Goal: Task Accomplishment & Management: Manage account settings

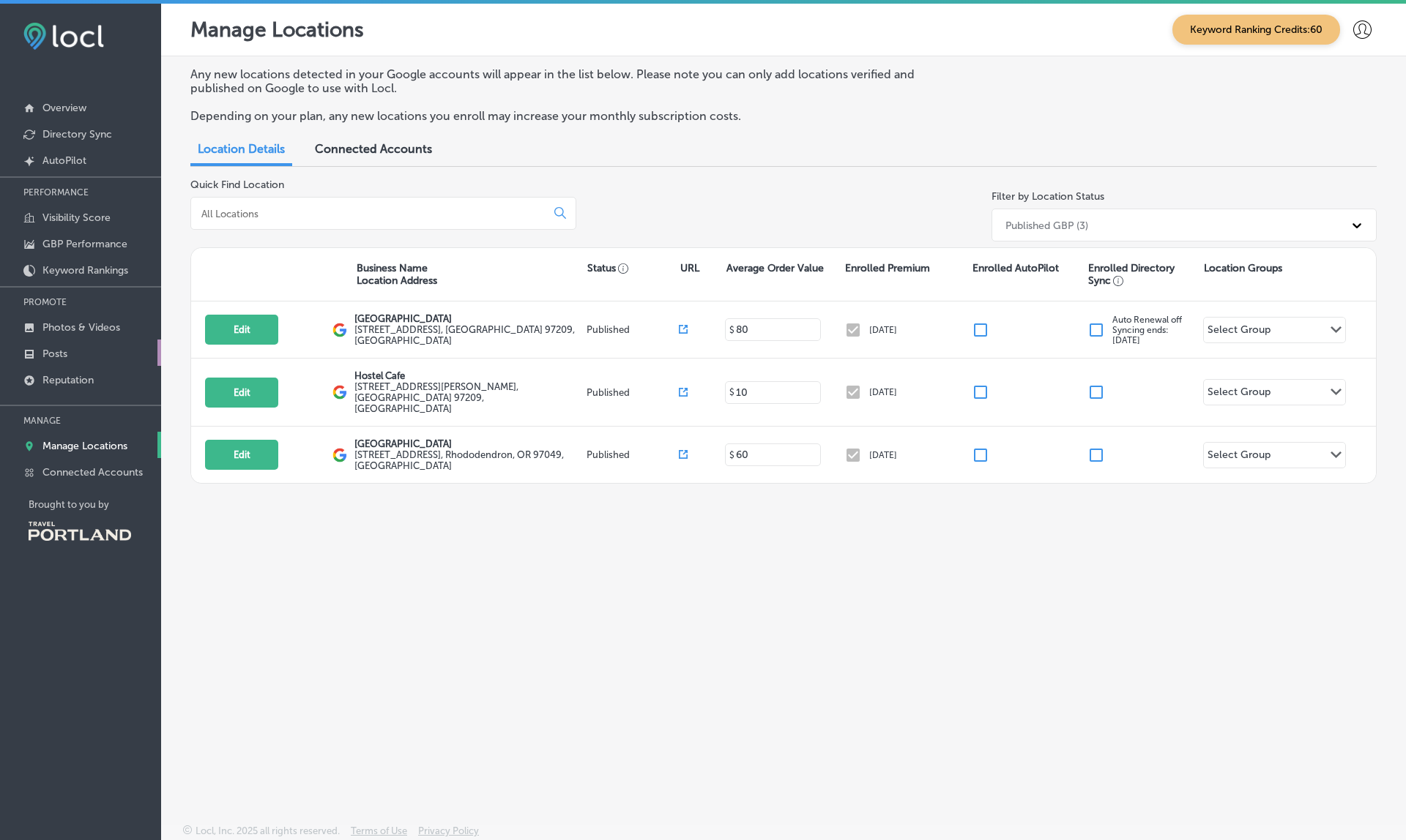
click at [71, 353] on link "Posts" at bounding box center [80, 353] width 161 height 27
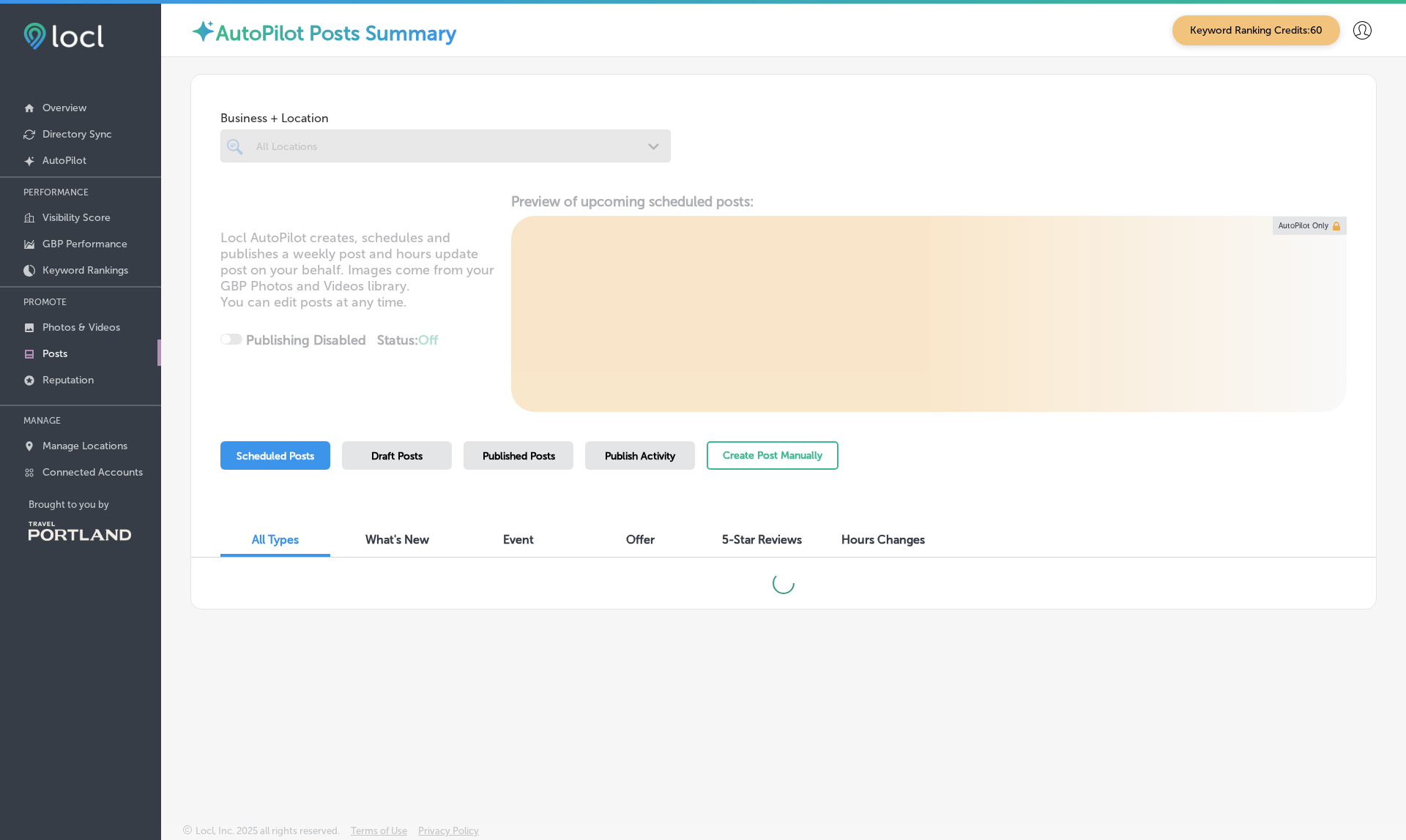
click at [64, 354] on p "Posts" at bounding box center [55, 353] width 25 height 12
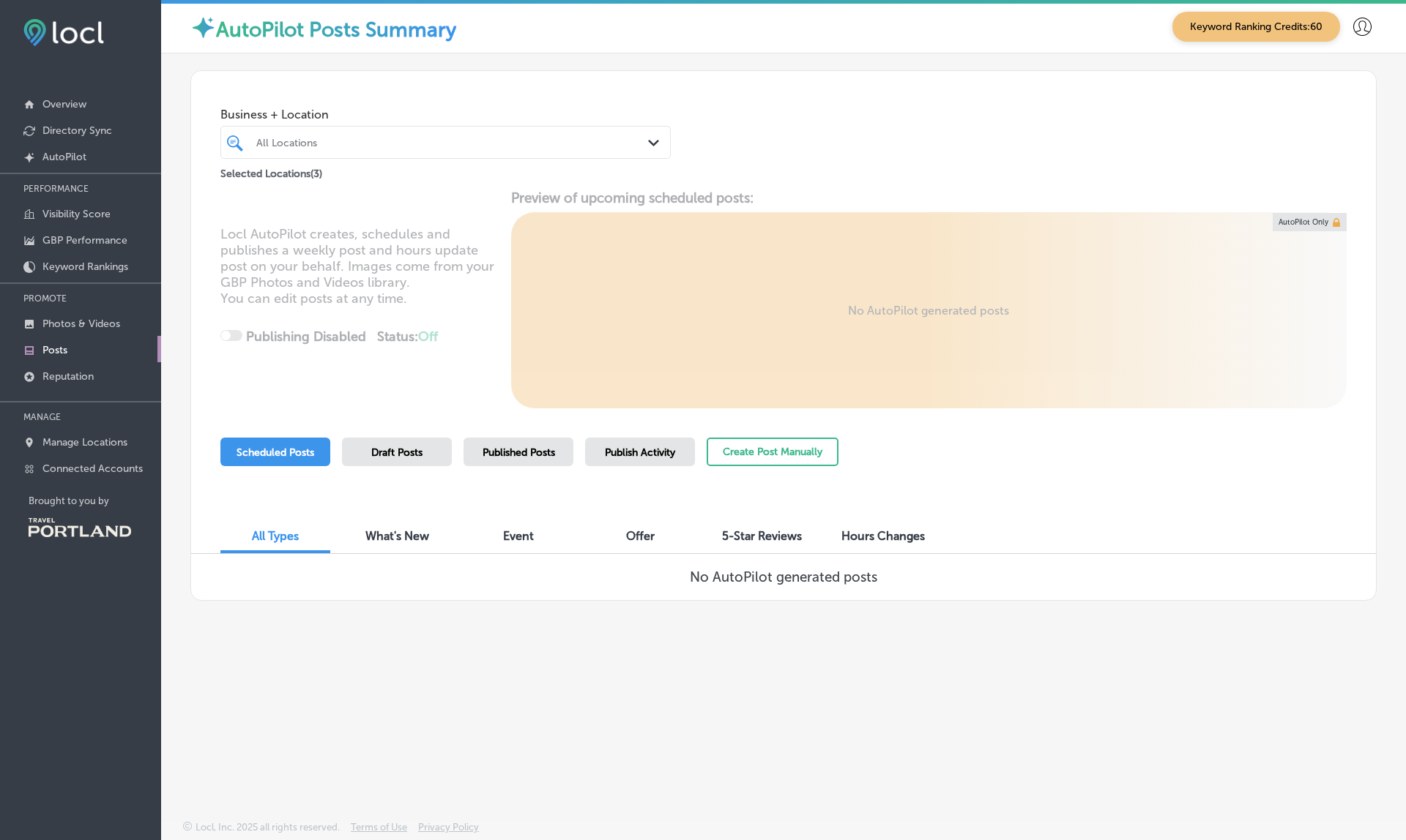
scroll to position [4, 0]
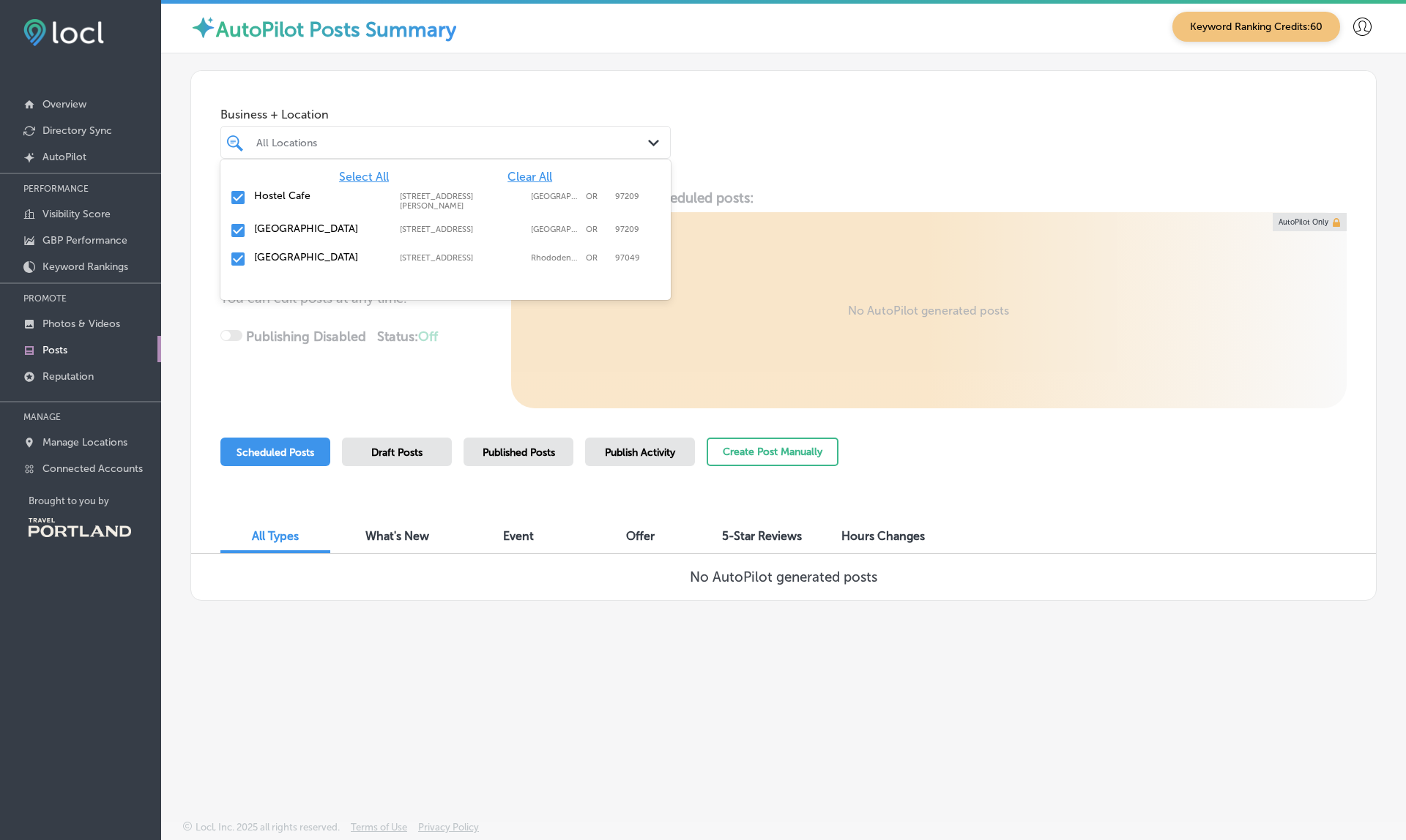
click at [506, 137] on div "All Locations" at bounding box center [453, 142] width 393 height 12
click at [762, 167] on div "Business + Location option [STREET_ADDRESS][PERSON_NAME]. 4 results available. …" at bounding box center [782, 126] width 1185 height 111
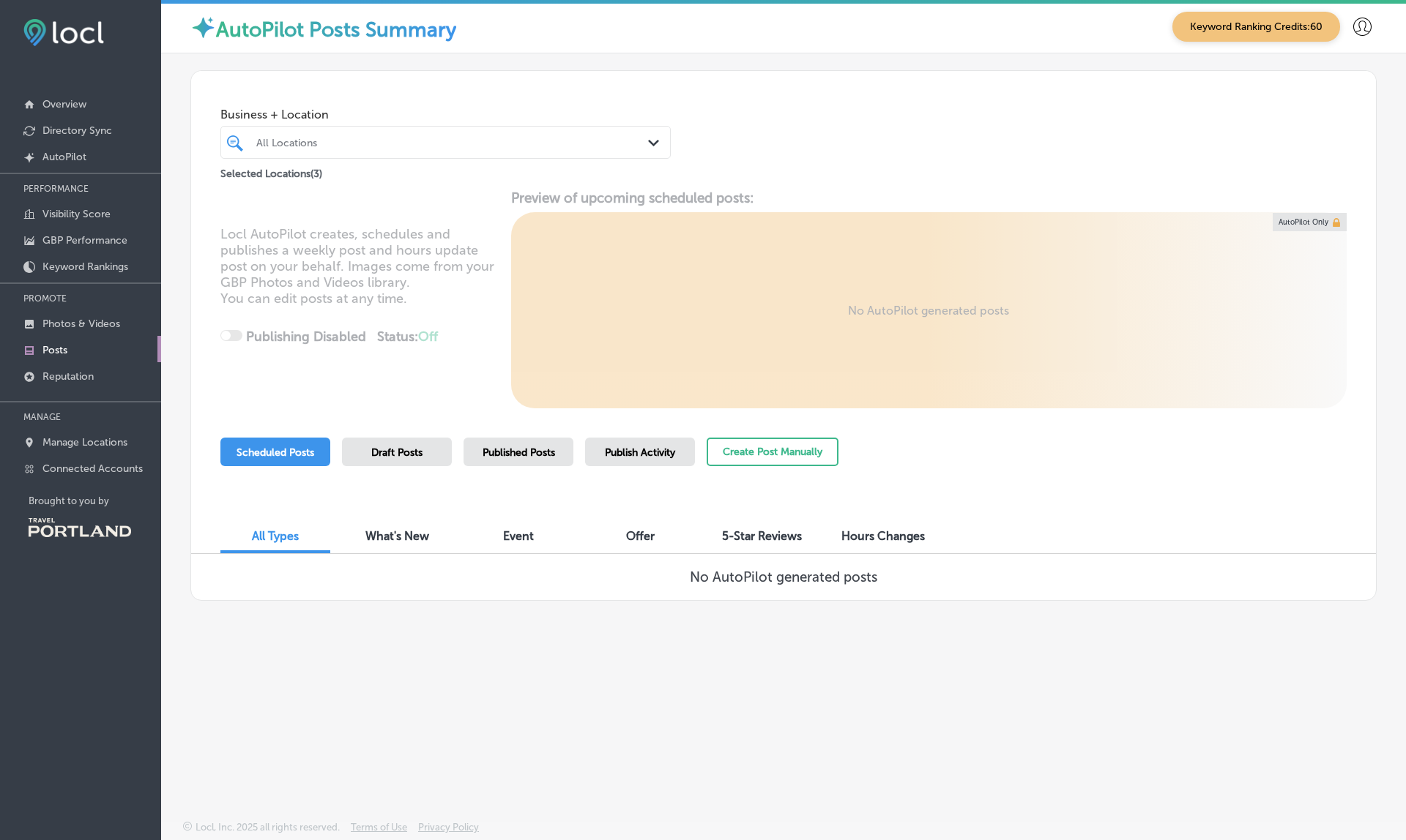
click at [552, 446] on span "Published Posts" at bounding box center [519, 452] width 73 height 12
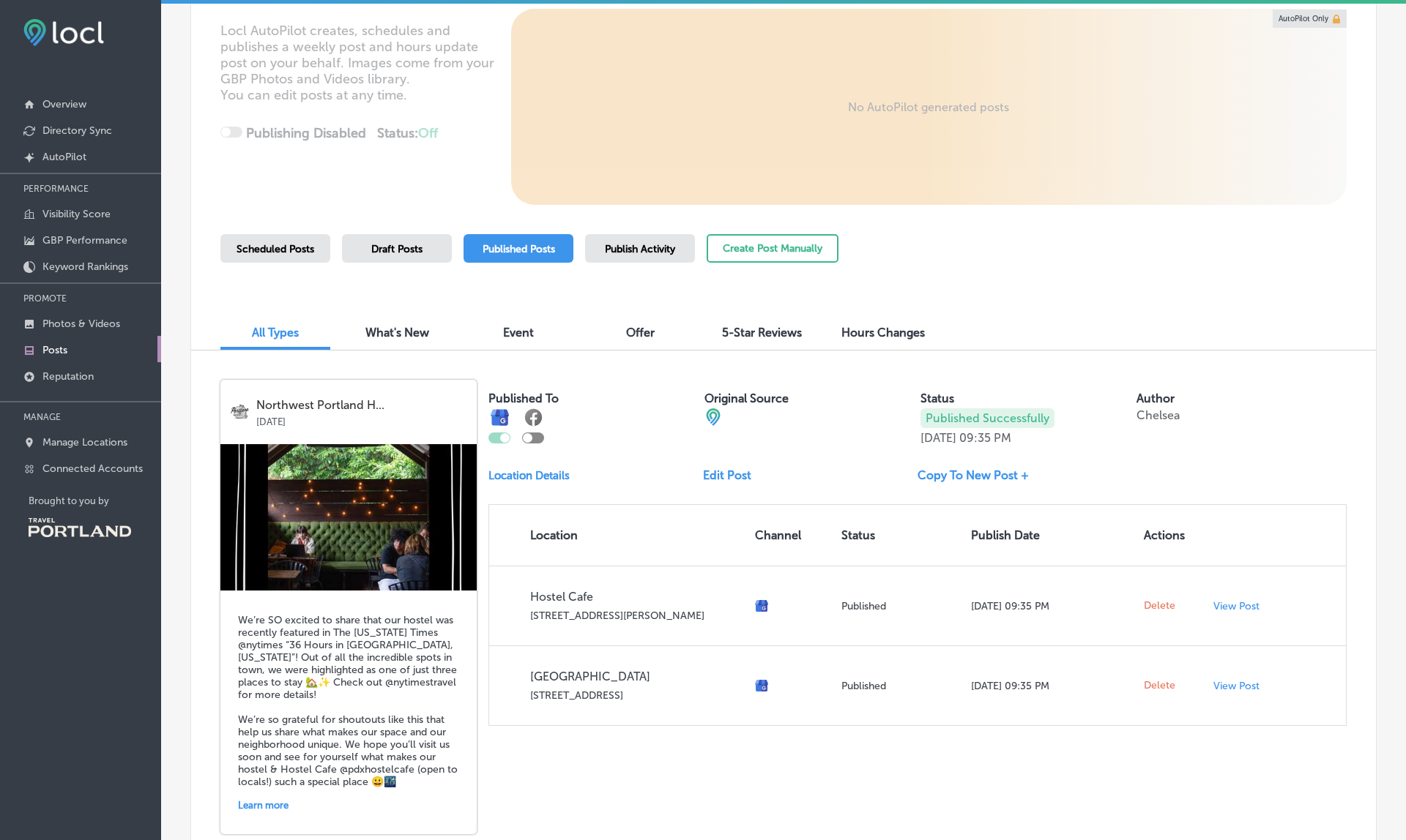
scroll to position [228, 0]
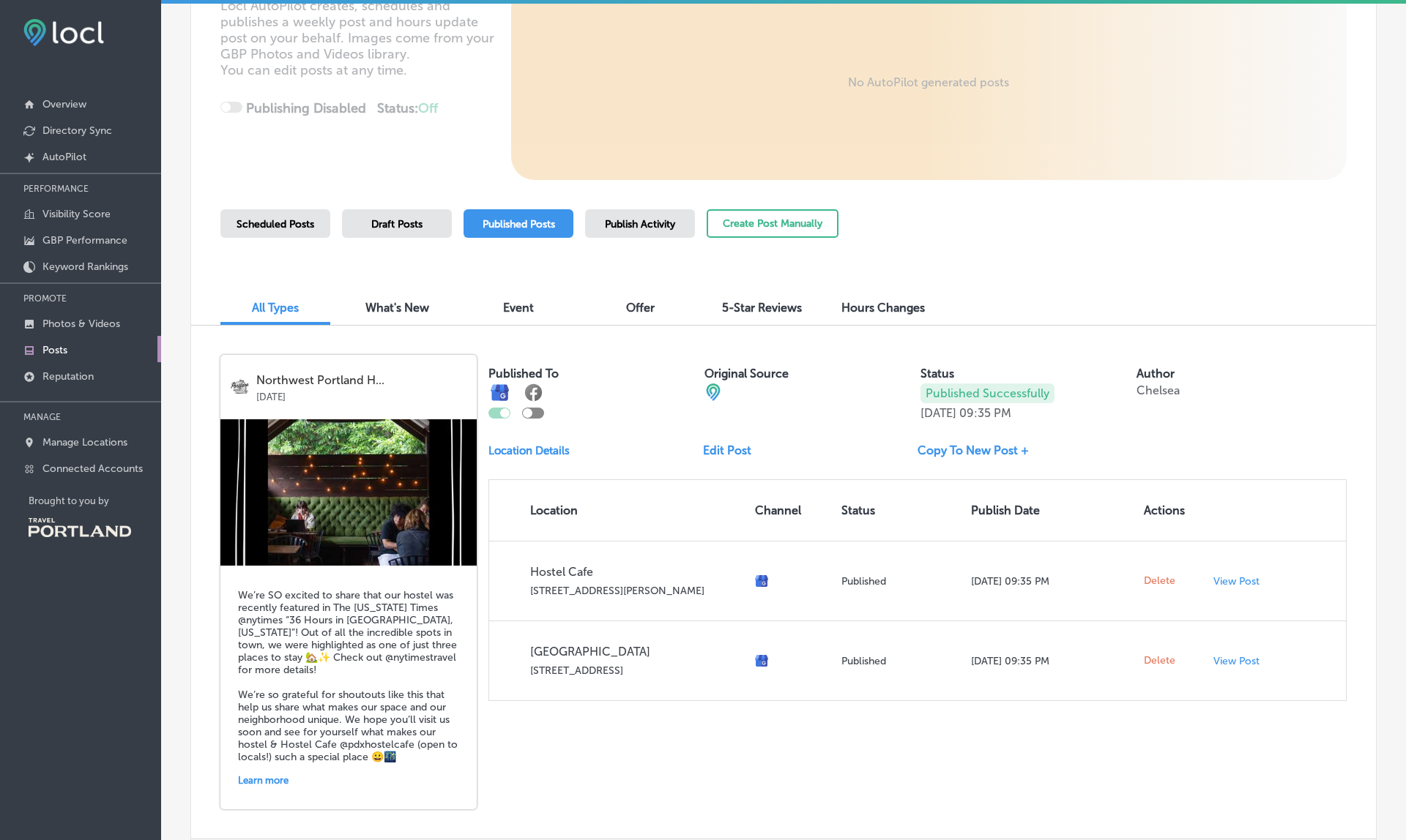
click at [527, 448] on p "Location Details" at bounding box center [529, 451] width 81 height 13
click at [540, 445] on p "Location Details" at bounding box center [529, 451] width 81 height 13
click at [807, 437] on div "Published To Original Source Status Published Successfully [DATE] 09:35 PM Auth…" at bounding box center [918, 529] width 858 height 347
click at [725, 445] on link "Edit Post" at bounding box center [733, 450] width 60 height 14
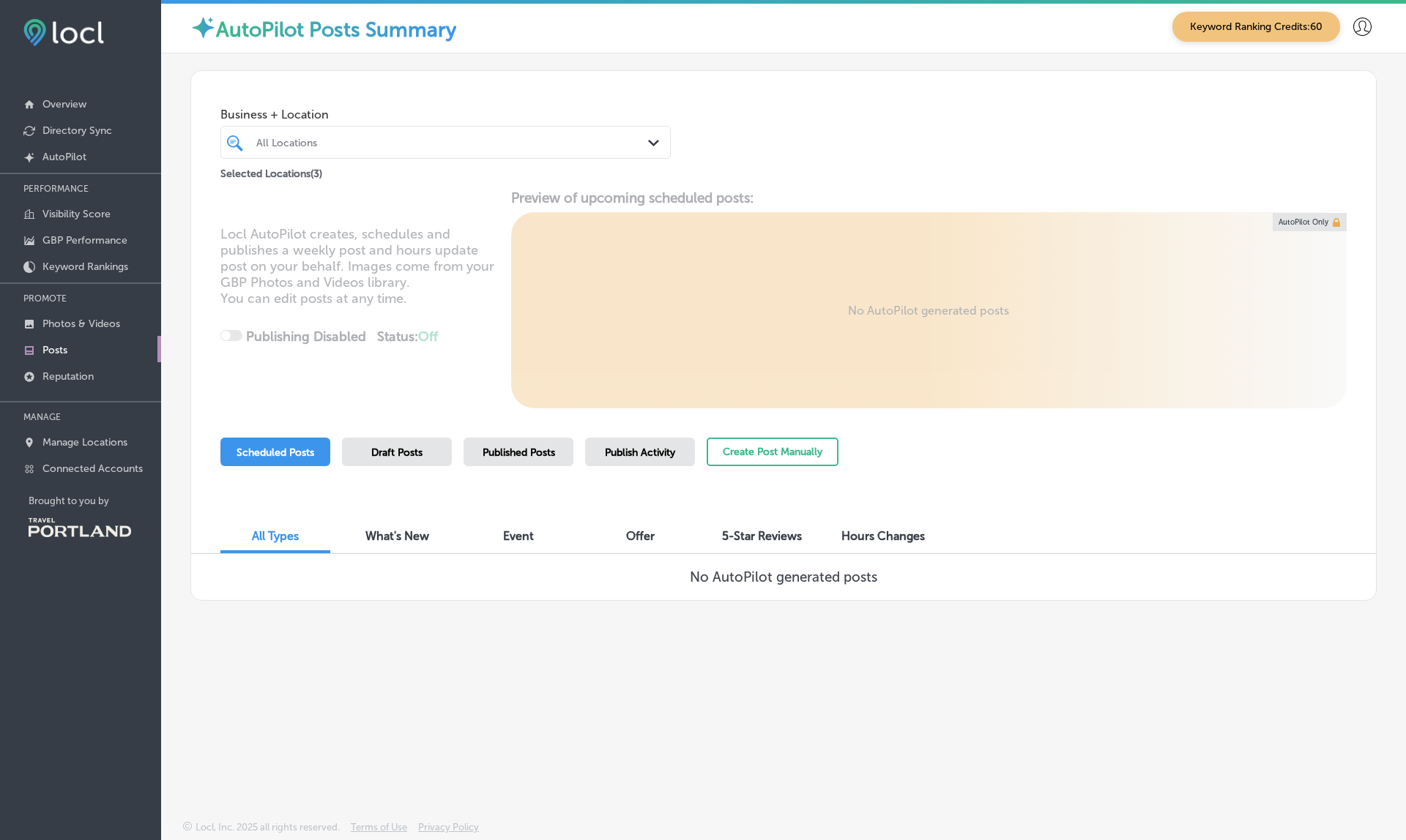
scroll to position [4, 0]
click at [538, 454] on span "Published Posts" at bounding box center [519, 452] width 73 height 12
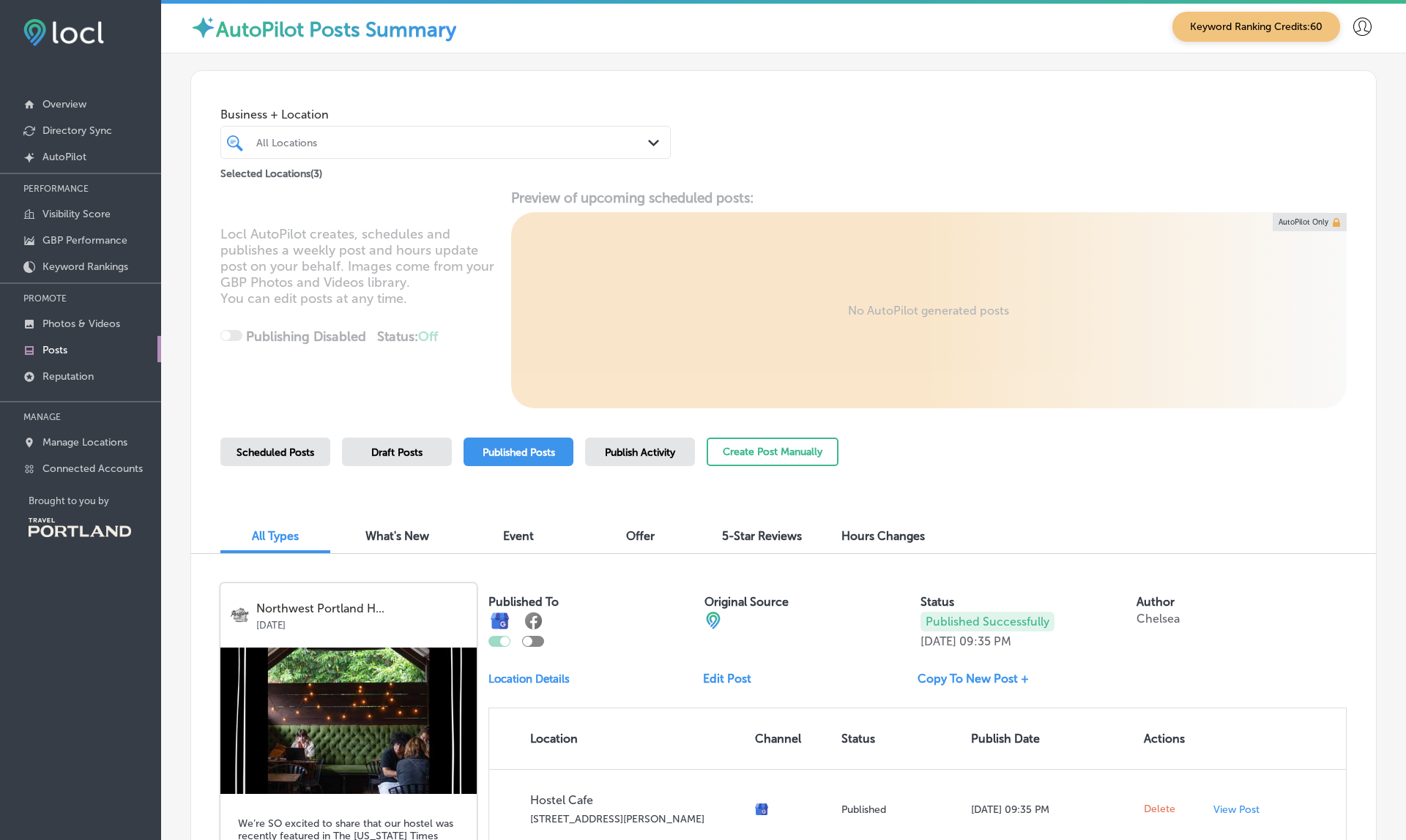
click at [520, 675] on p "Location Details" at bounding box center [529, 679] width 81 height 13
click at [639, 646] on div "Published To Original Source Status Published Successfully [DATE] 09:35 PM Auth…" at bounding box center [918, 757] width 858 height 347
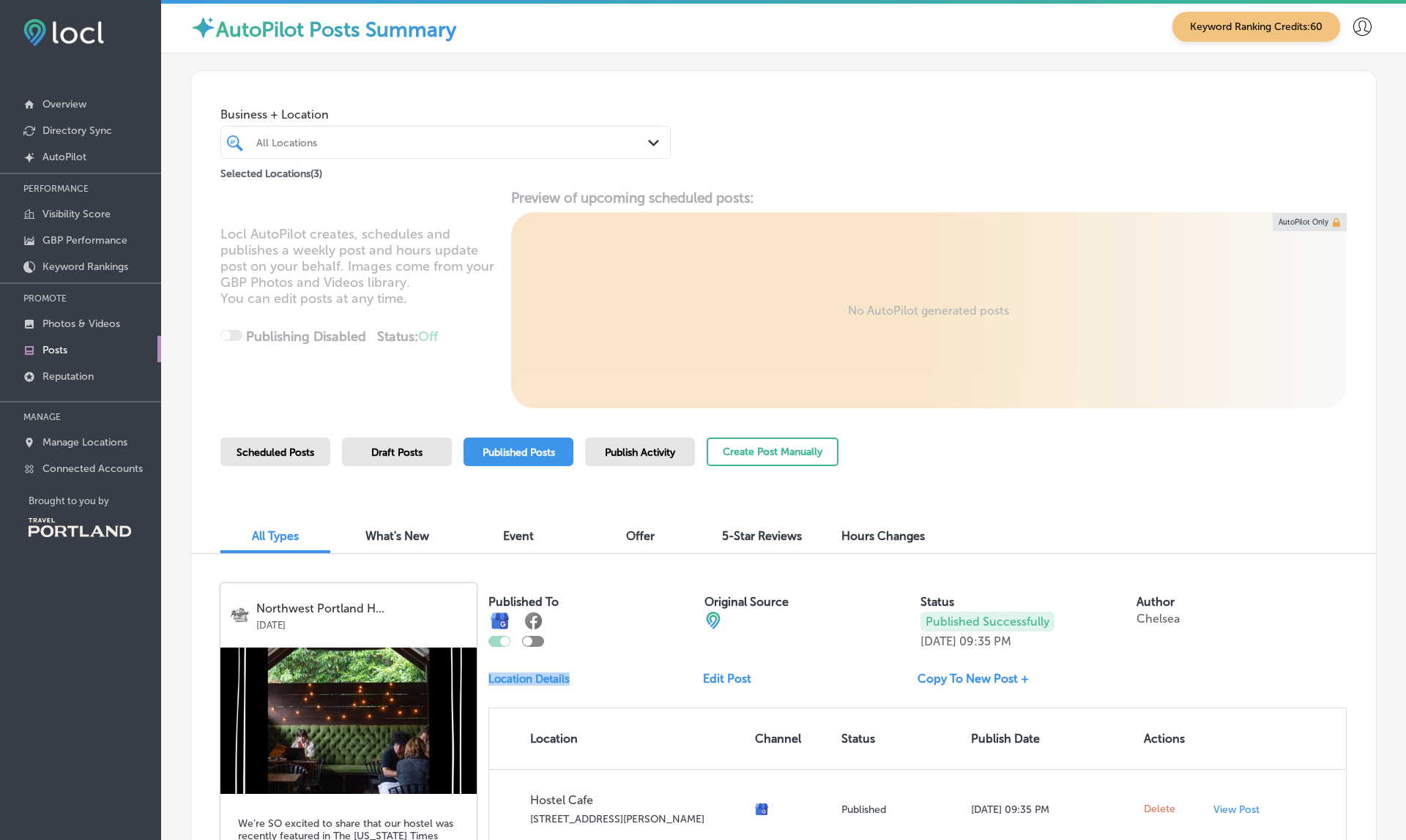
click at [639, 646] on div "Published To Original Source Status Published Successfully [DATE] 09:35 PM Auth…" at bounding box center [918, 757] width 858 height 347
click at [595, 666] on div "Published To Original Source Status Published Successfully [DATE] 09:35 PM Auth…" at bounding box center [918, 757] width 858 height 347
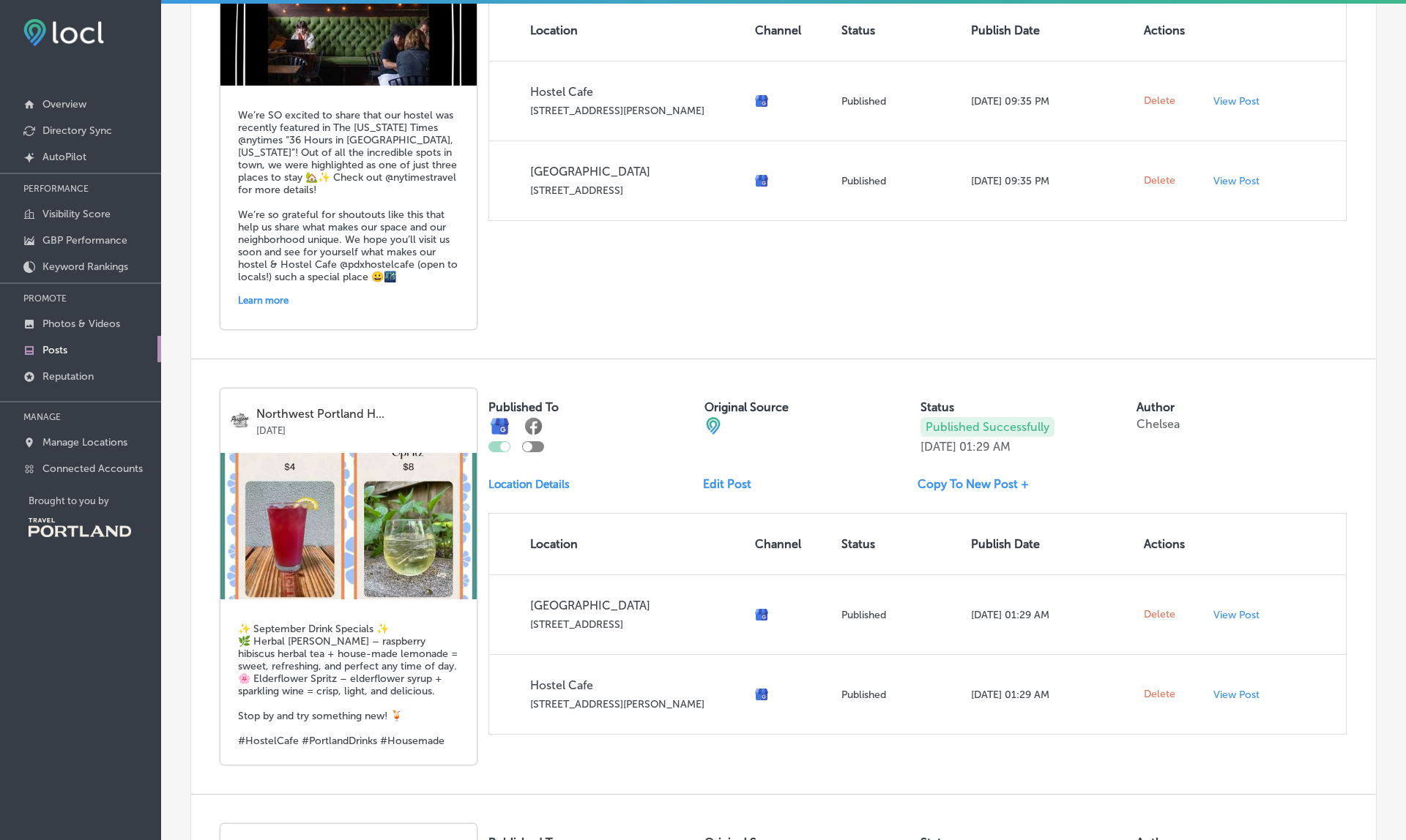
scroll to position [713, 0]
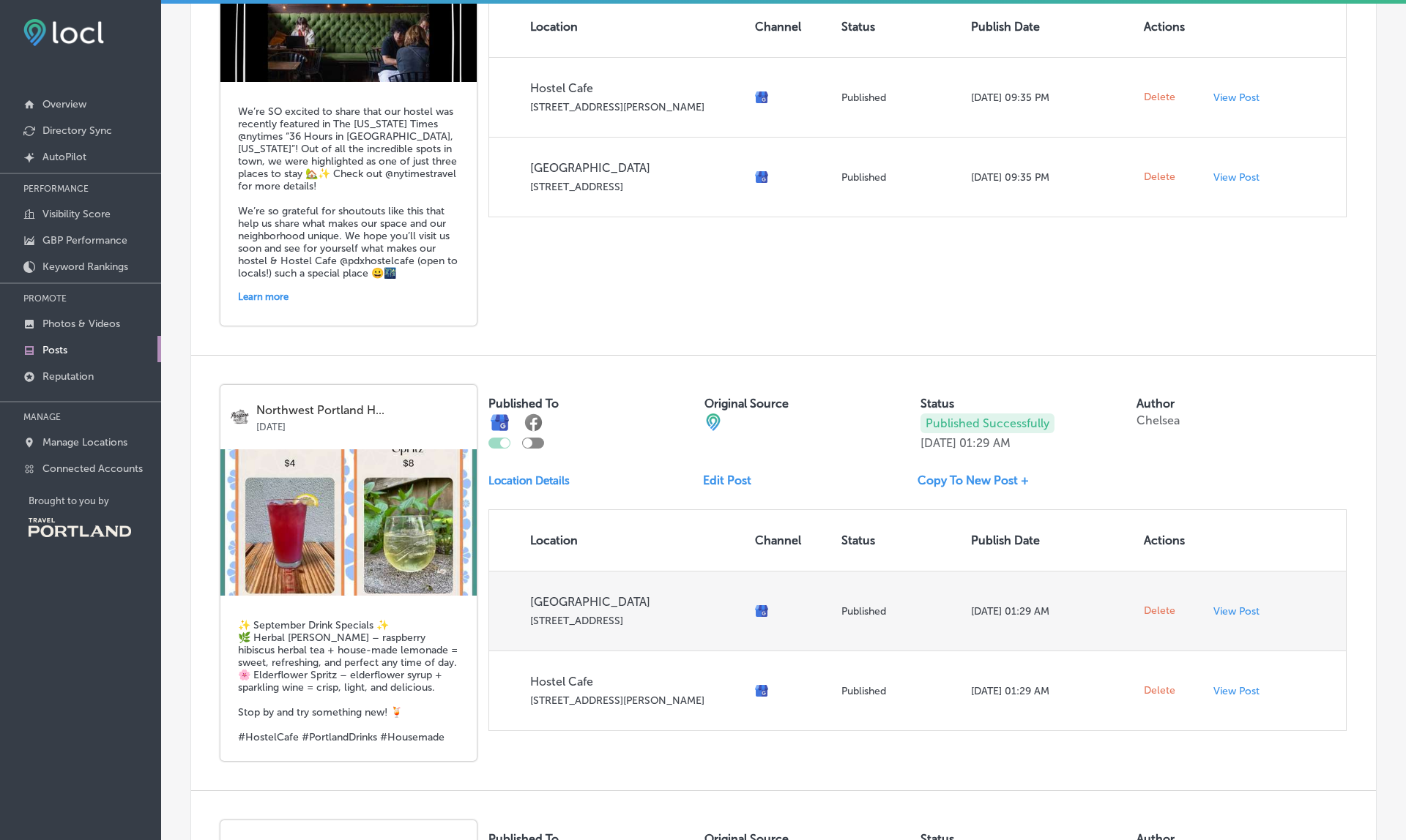
click at [707, 597] on p "[GEOGRAPHIC_DATA]" at bounding box center [636, 602] width 213 height 14
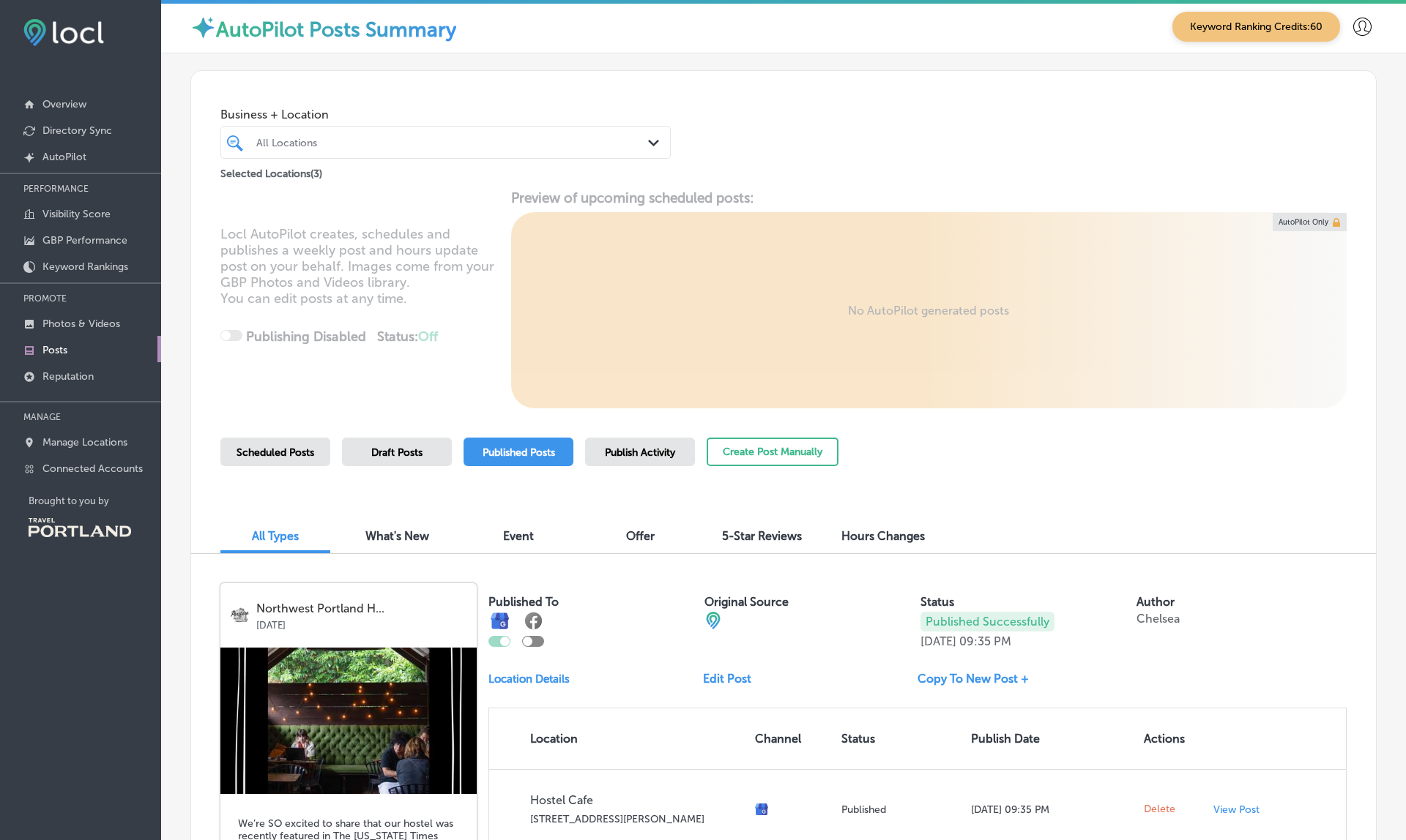
scroll to position [0, 0]
click at [93, 475] on p "Connected Accounts" at bounding box center [92, 468] width 101 height 12
